Goal: Task Accomplishment & Management: Manage account settings

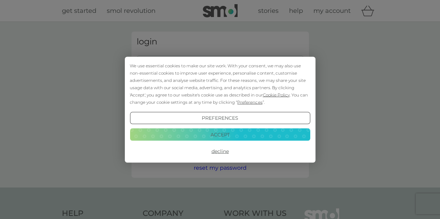
click at [209, 132] on button "Accept" at bounding box center [220, 135] width 180 height 13
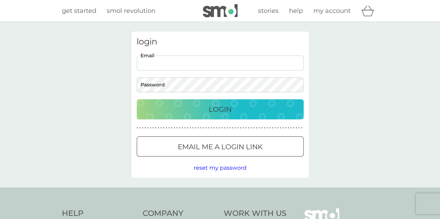
click at [173, 65] on input "Email" at bounding box center [220, 63] width 167 height 15
type input "[EMAIL_ADDRESS][DOMAIN_NAME]"
click at [137, 99] on button "Login" at bounding box center [220, 109] width 167 height 20
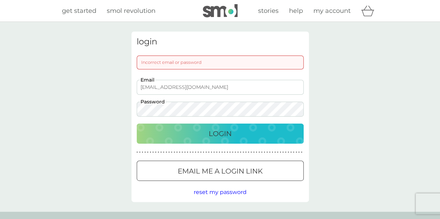
click at [189, 128] on div "Login" at bounding box center [220, 133] width 153 height 11
click at [211, 171] on div at bounding box center [220, 171] width 25 height 7
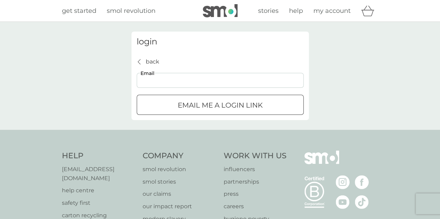
click at [208, 80] on input "Email" at bounding box center [220, 80] width 167 height 15
type input "[EMAIL_ADDRESS][DOMAIN_NAME]"
click at [193, 103] on p "Email me a login link" at bounding box center [220, 105] width 85 height 11
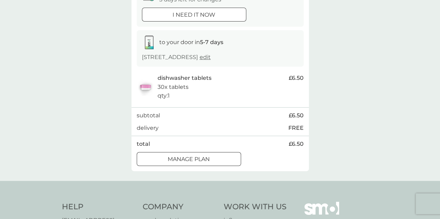
scroll to position [89, 0]
click at [204, 157] on p "Manage plan" at bounding box center [189, 159] width 42 height 9
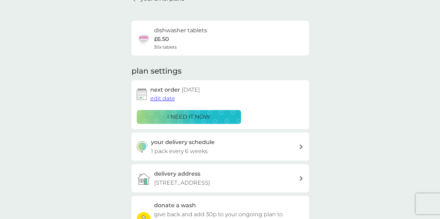
scroll to position [38, 0]
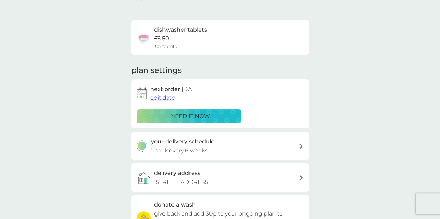
click at [203, 116] on p "i need it now" at bounding box center [188, 116] width 43 height 9
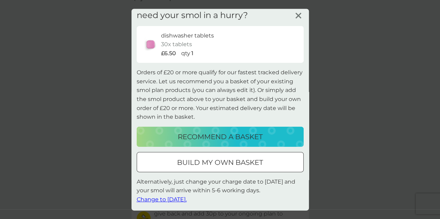
scroll to position [0, 0]
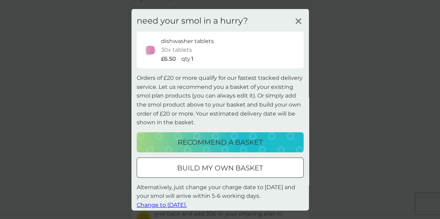
click at [295, 21] on icon at bounding box center [298, 21] width 10 height 10
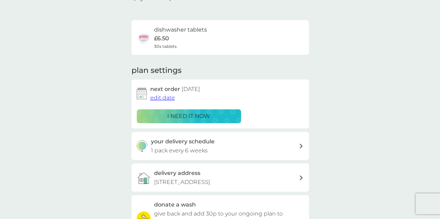
click at [166, 98] on span "edit date" at bounding box center [162, 98] width 25 height 7
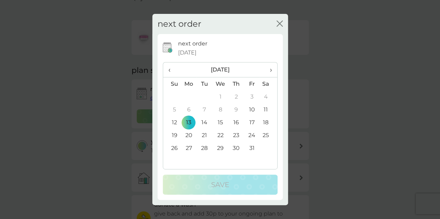
click at [269, 73] on span "›" at bounding box center [268, 70] width 7 height 15
click at [187, 111] on td "3" at bounding box center [189, 109] width 16 height 13
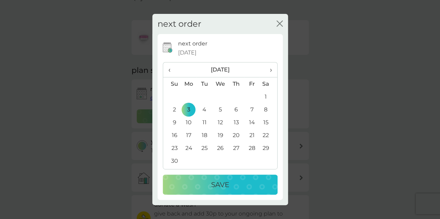
click at [211, 184] on p "Save" at bounding box center [220, 184] width 18 height 11
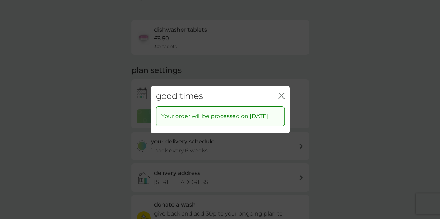
click at [279, 93] on icon "close" at bounding box center [280, 96] width 3 height 6
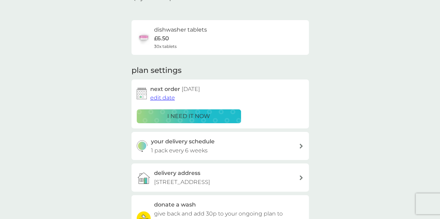
click at [170, 97] on span "edit date" at bounding box center [162, 98] width 25 height 7
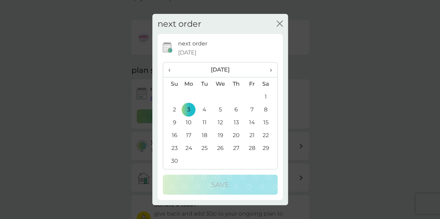
click at [166, 70] on th "‹" at bounding box center [172, 70] width 18 height 15
click at [253, 147] on td "31" at bounding box center [252, 148] width 16 height 13
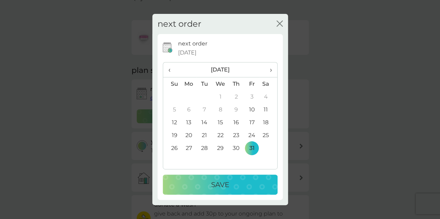
click at [241, 183] on div "Save" at bounding box center [220, 184] width 101 height 11
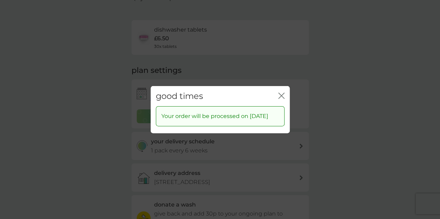
click at [283, 93] on icon "close" at bounding box center [281, 96] width 6 height 6
